Goal: Task Accomplishment & Management: Manage account settings

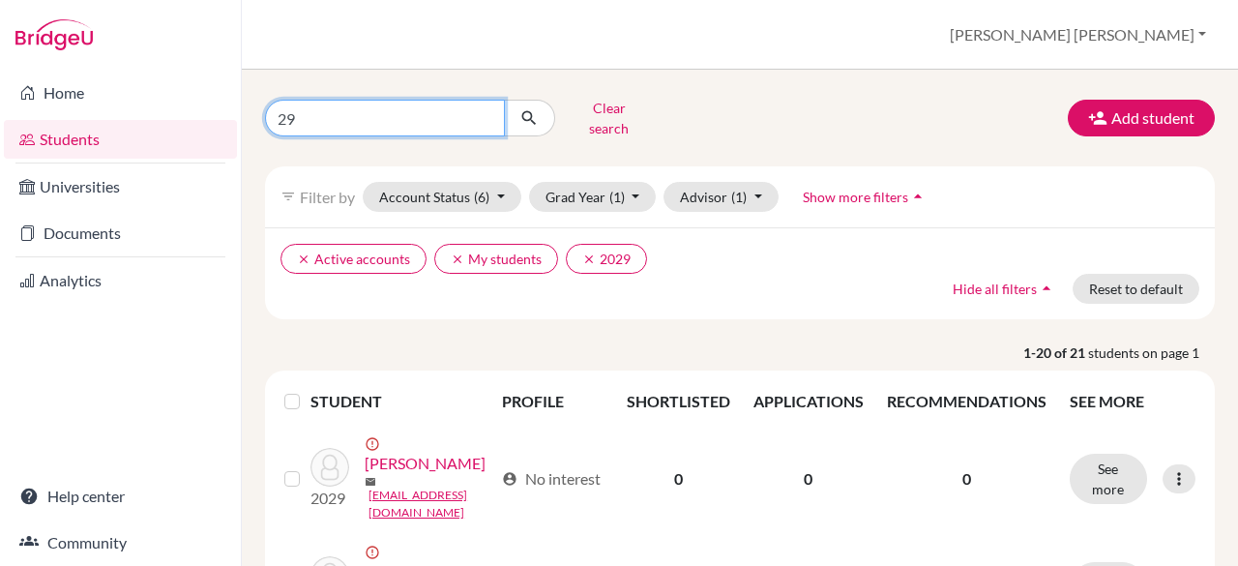
click at [494, 112] on input "29" at bounding box center [385, 118] width 240 height 37
click at [487, 113] on input "29" at bounding box center [385, 118] width 240 height 37
type input "larco"
click button "submit" at bounding box center [529, 118] width 51 height 37
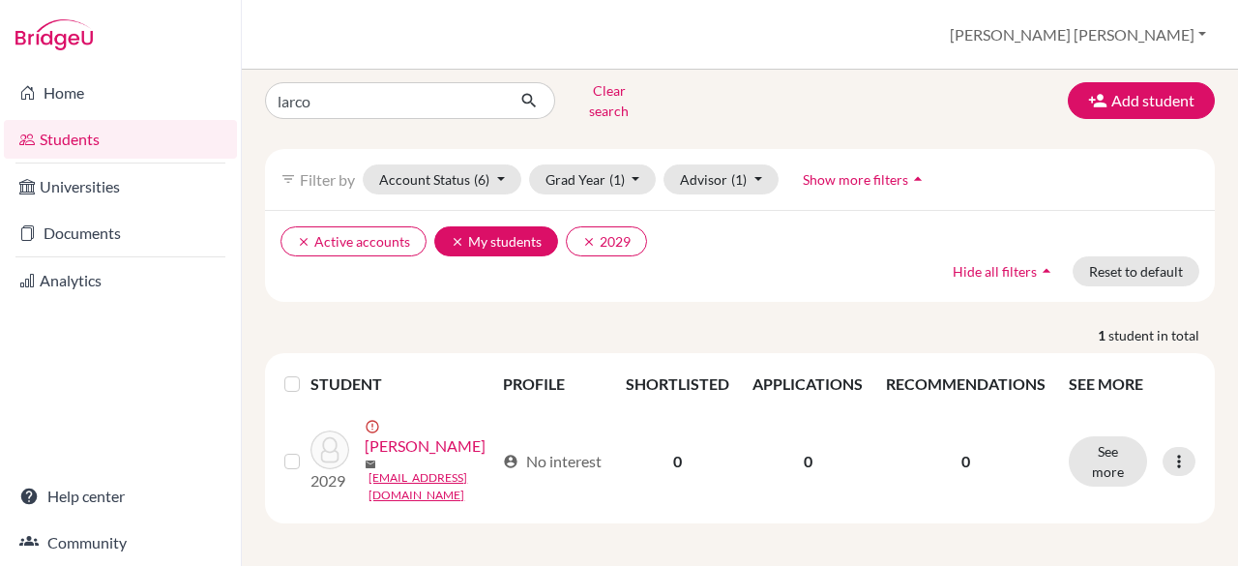
scroll to position [22, 0]
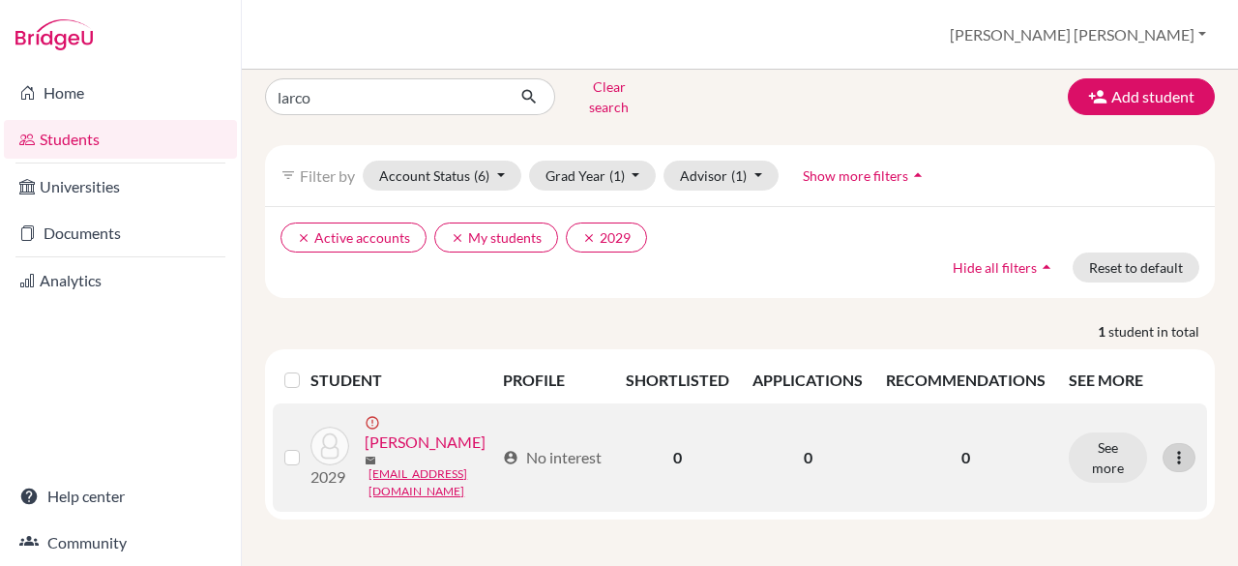
click at [1173, 456] on icon at bounding box center [1179, 457] width 19 height 19
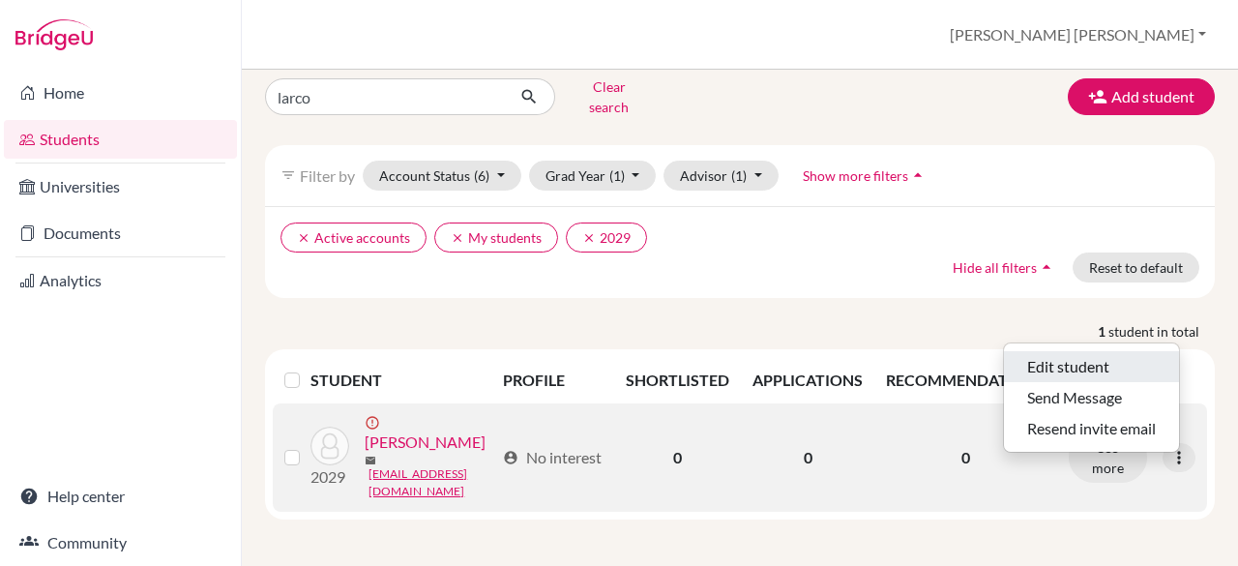
click at [1122, 351] on button "Edit student" at bounding box center [1091, 366] width 175 height 31
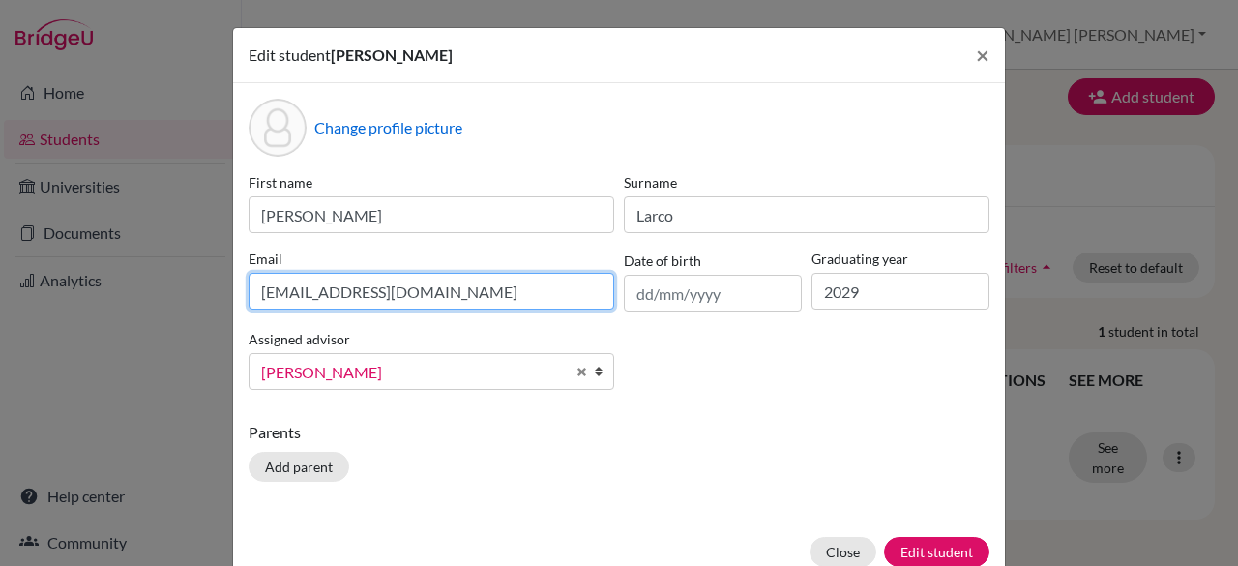
drag, startPoint x: 499, startPoint y: 294, endPoint x: 124, endPoint y: 292, distance: 375.4
click at [124, 292] on div "Edit student [PERSON_NAME] × Change profile picture First name [PERSON_NAME] Su…" at bounding box center [619, 283] width 1238 height 566
paste input "ch"
type input "[EMAIL_ADDRESS][DOMAIN_NAME]"
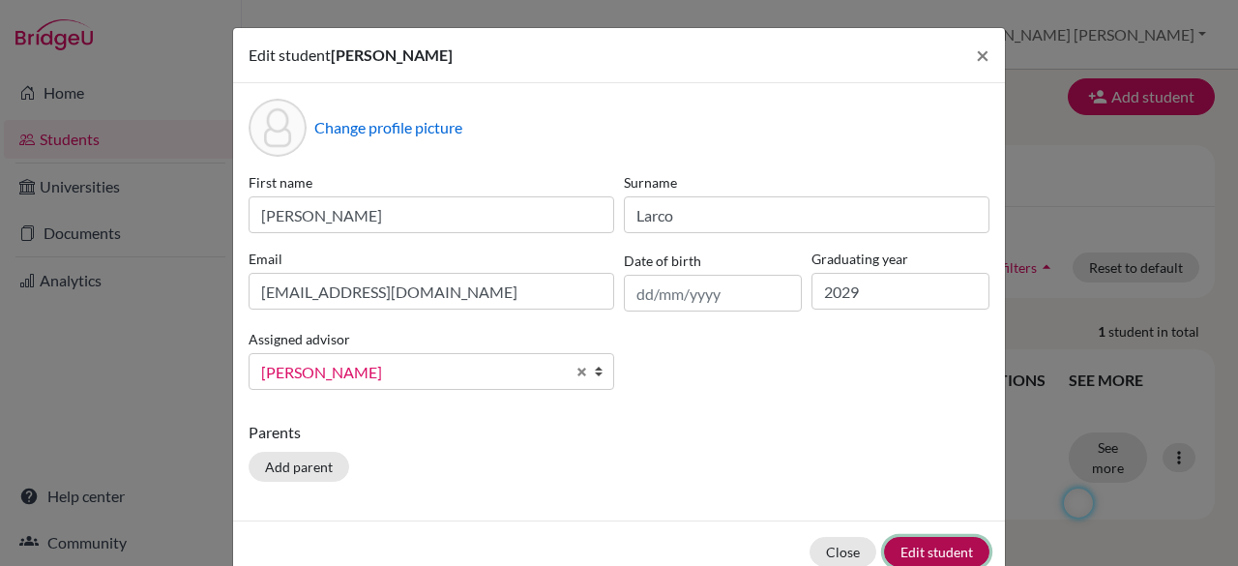
click at [931, 552] on button "Edit student" at bounding box center [936, 552] width 105 height 30
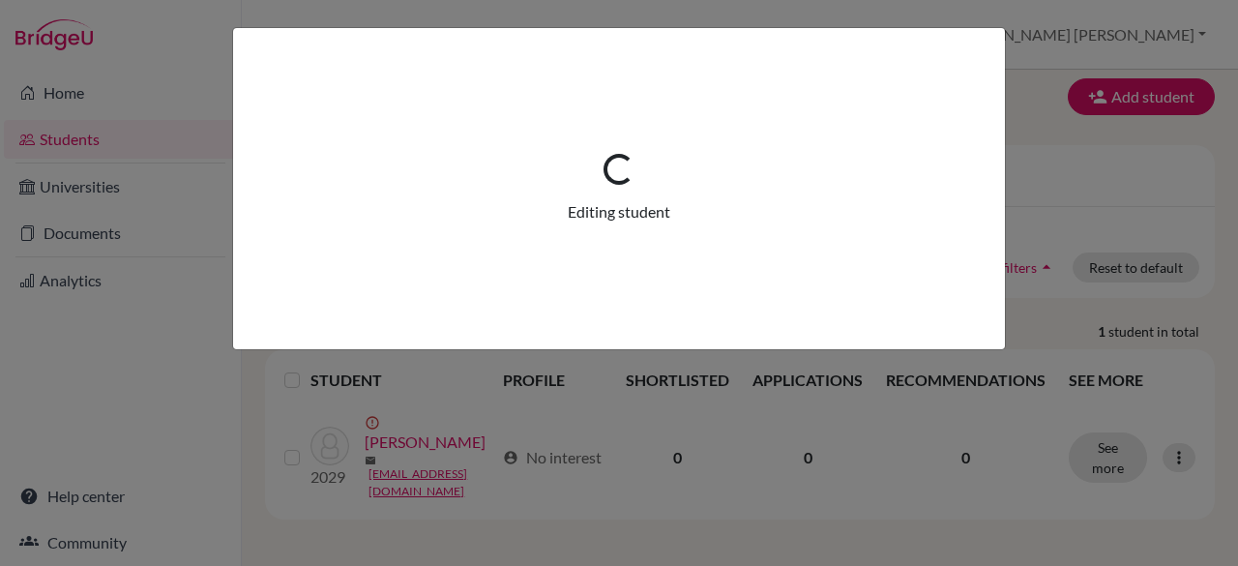
scroll to position [0, 0]
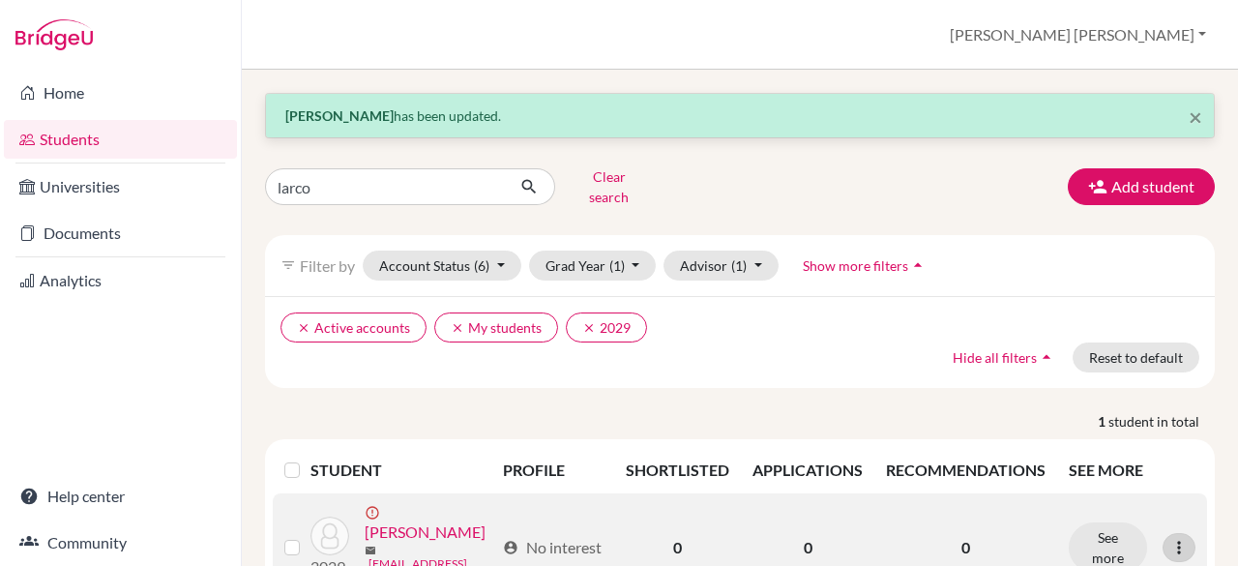
click at [1170, 539] on icon at bounding box center [1179, 547] width 19 height 19
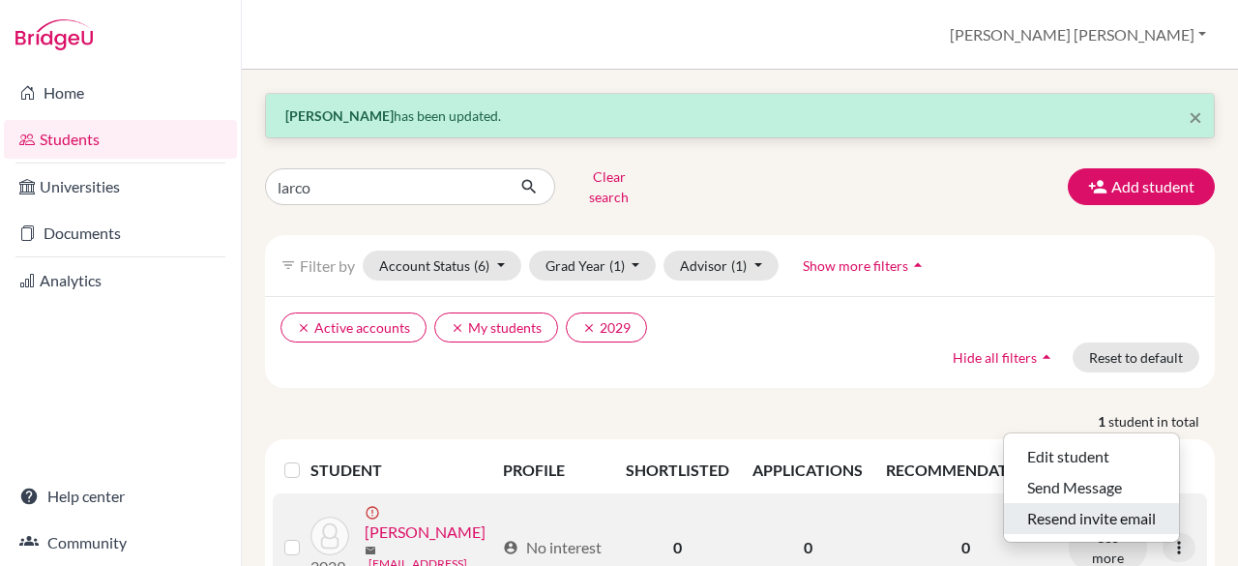
click at [1132, 510] on button "Resend invite email" at bounding box center [1091, 518] width 175 height 31
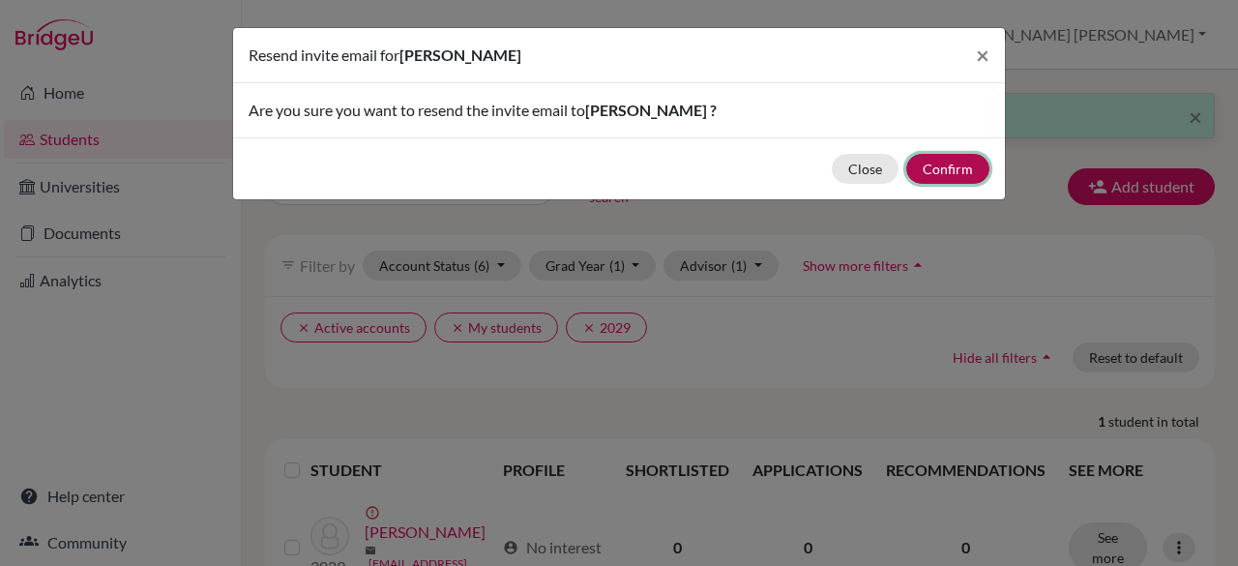
click at [951, 168] on button "Confirm" at bounding box center [948, 169] width 83 height 30
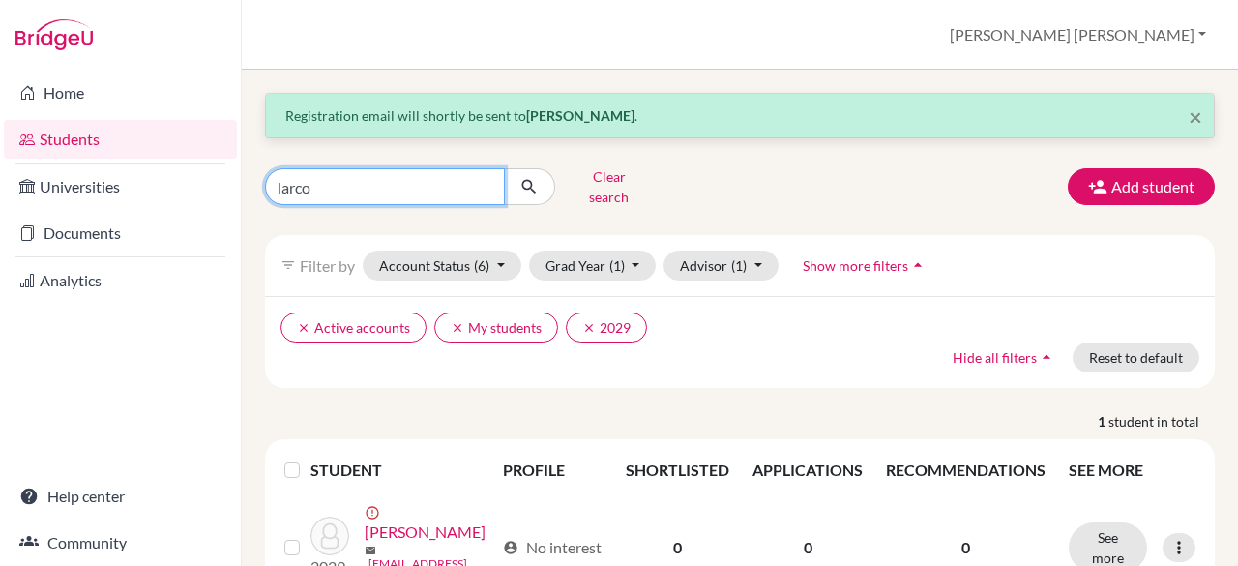
click at [485, 175] on input "larco" at bounding box center [385, 186] width 240 height 37
